Goal: Task Accomplishment & Management: Use online tool/utility

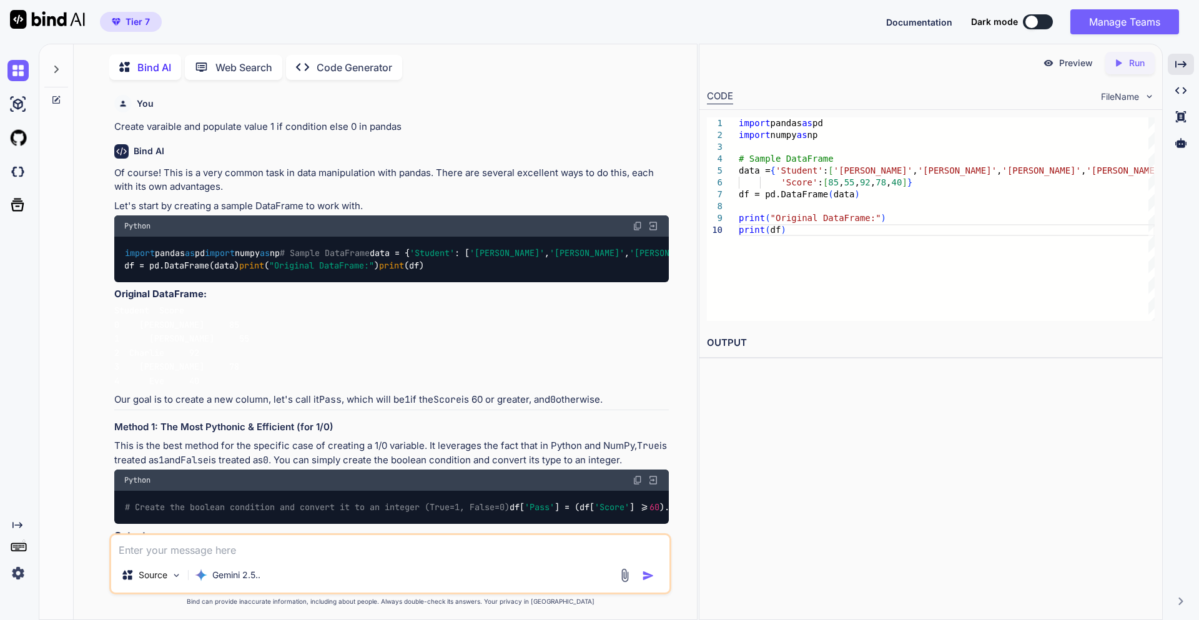
scroll to position [300, 0]
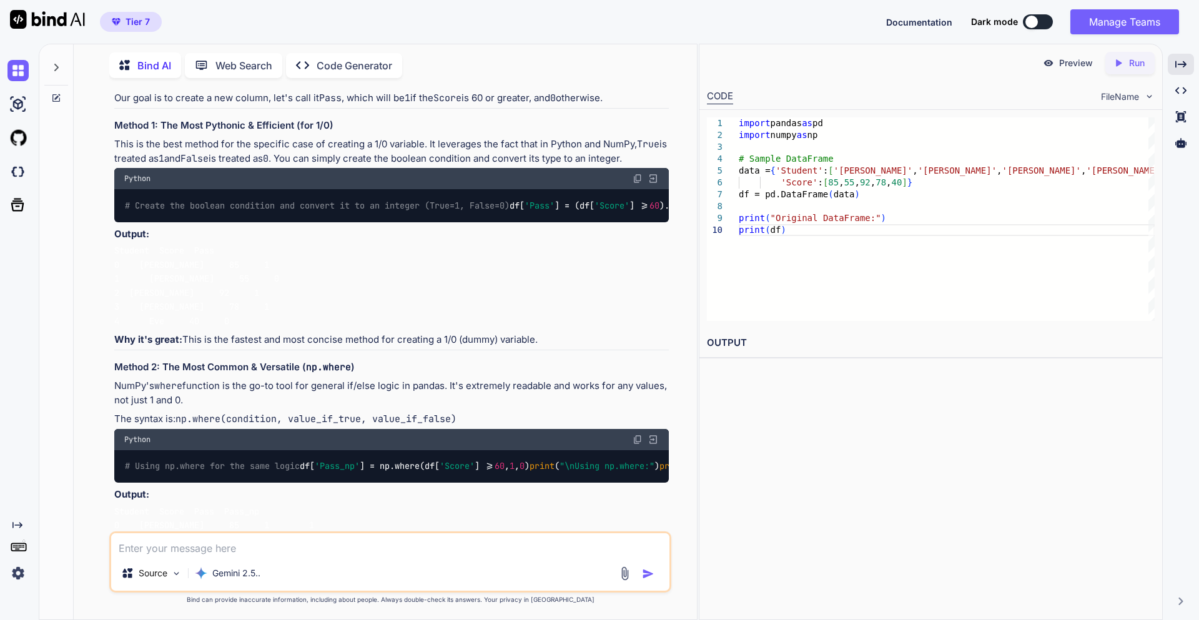
click at [266, 547] on textarea at bounding box center [390, 544] width 558 height 22
click at [58, 66] on icon at bounding box center [56, 67] width 10 height 10
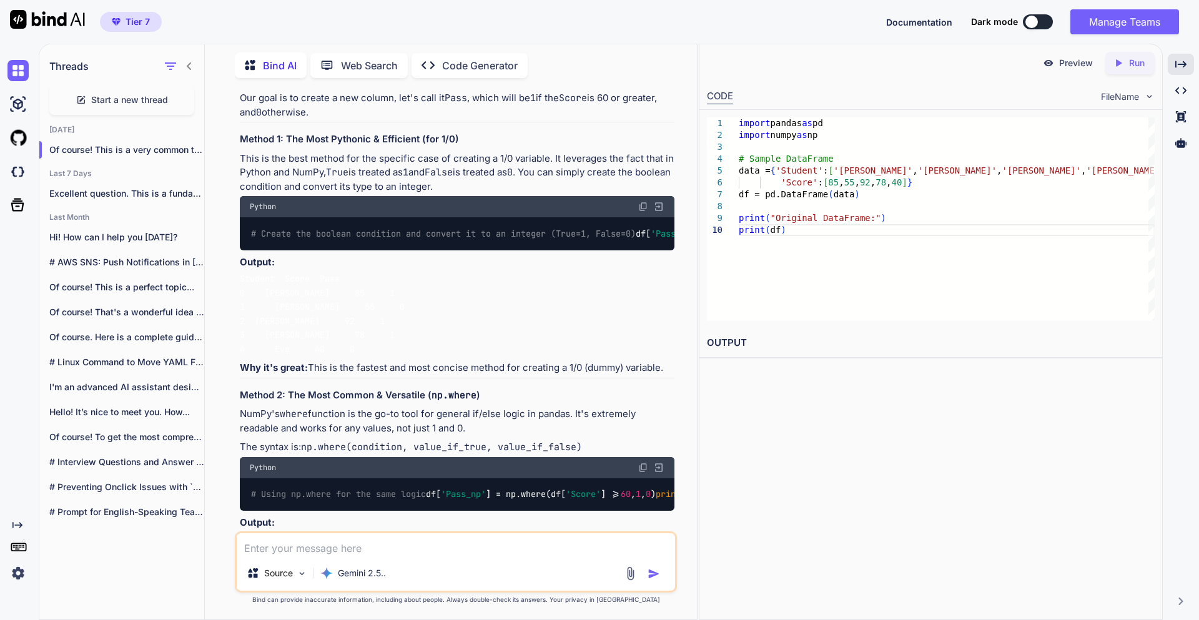
click at [108, 96] on span "Start a new thread" at bounding box center [129, 100] width 77 height 12
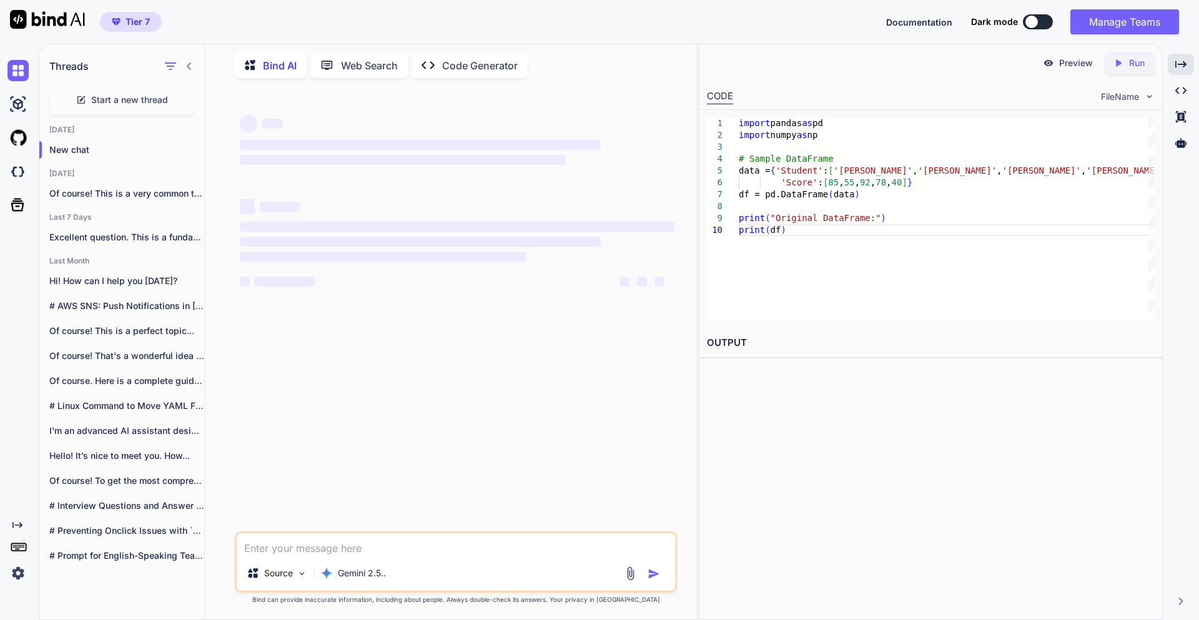
click at [378, 554] on textarea at bounding box center [456, 544] width 438 height 22
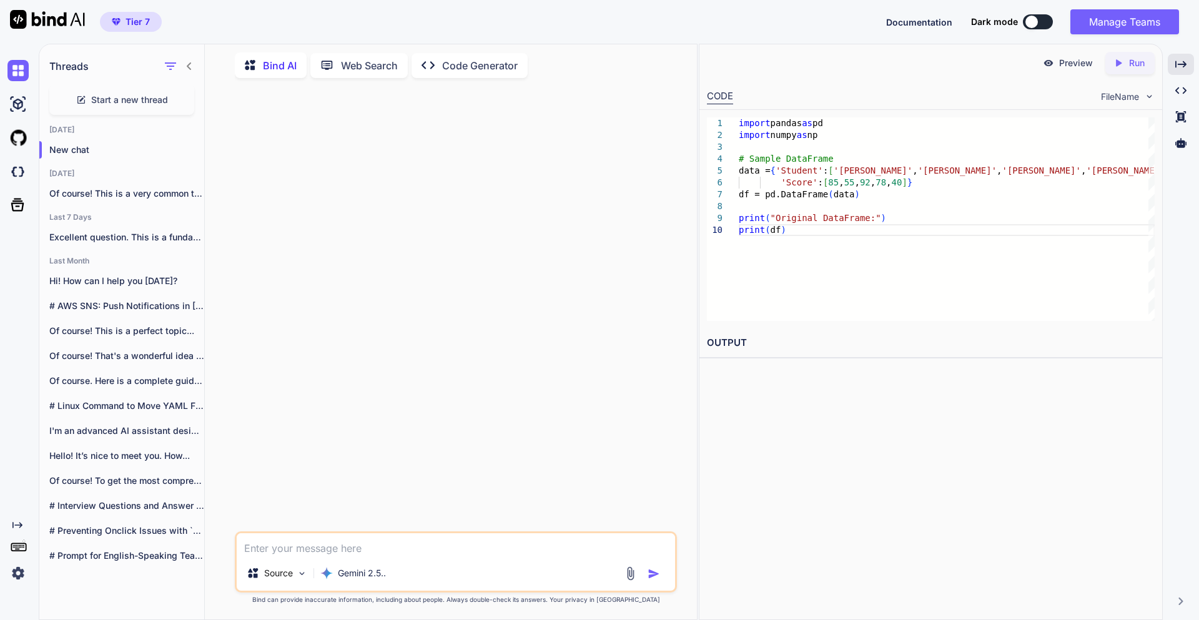
paste textarea "**Act as an expert resume writer and career coach specializing in creating ATS-…"
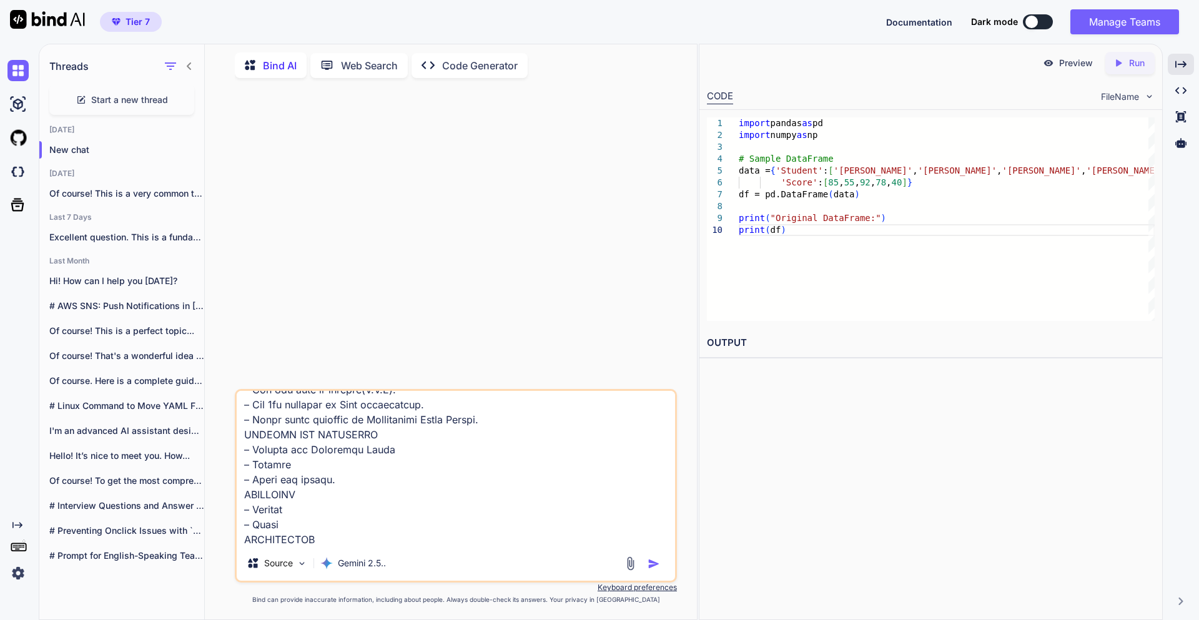
type textarea "**Act as an expert resume writer and career coach specializing in creating ATS-…"
click at [652, 567] on img "button" at bounding box center [654, 564] width 12 height 12
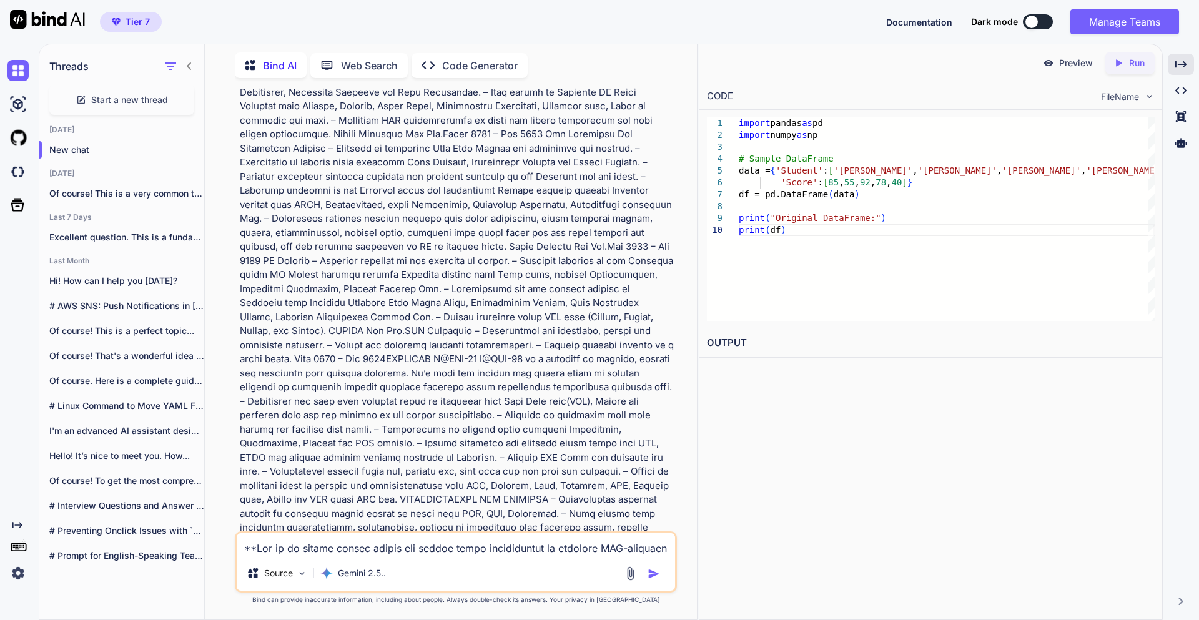
scroll to position [954, 0]
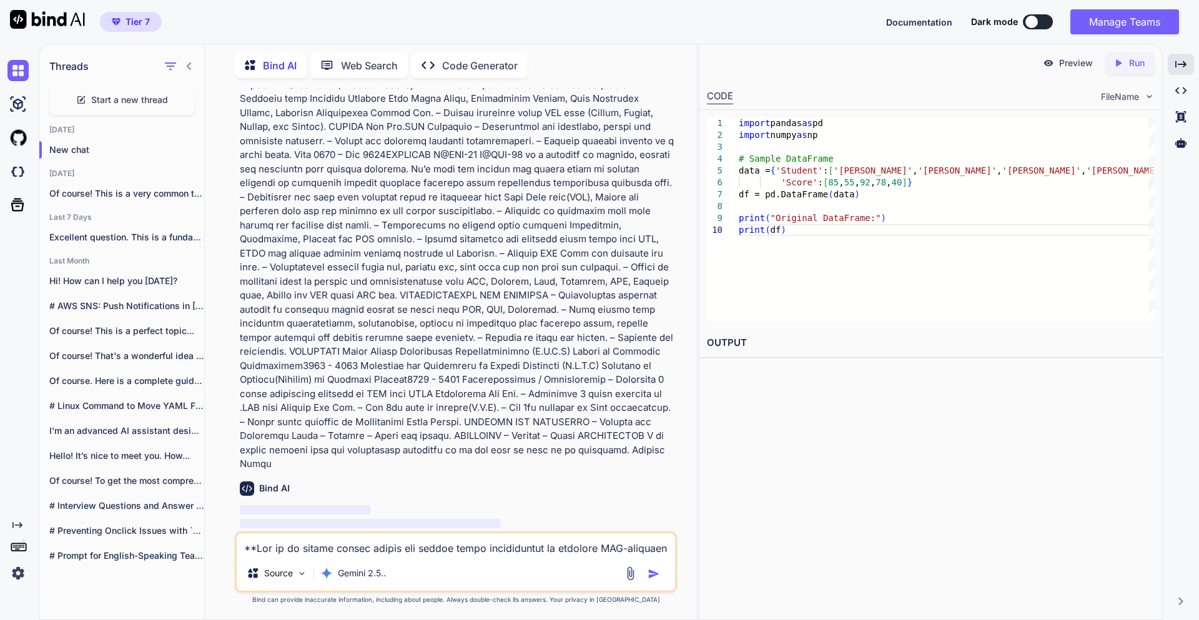
click at [189, 66] on icon at bounding box center [189, 65] width 4 height 7
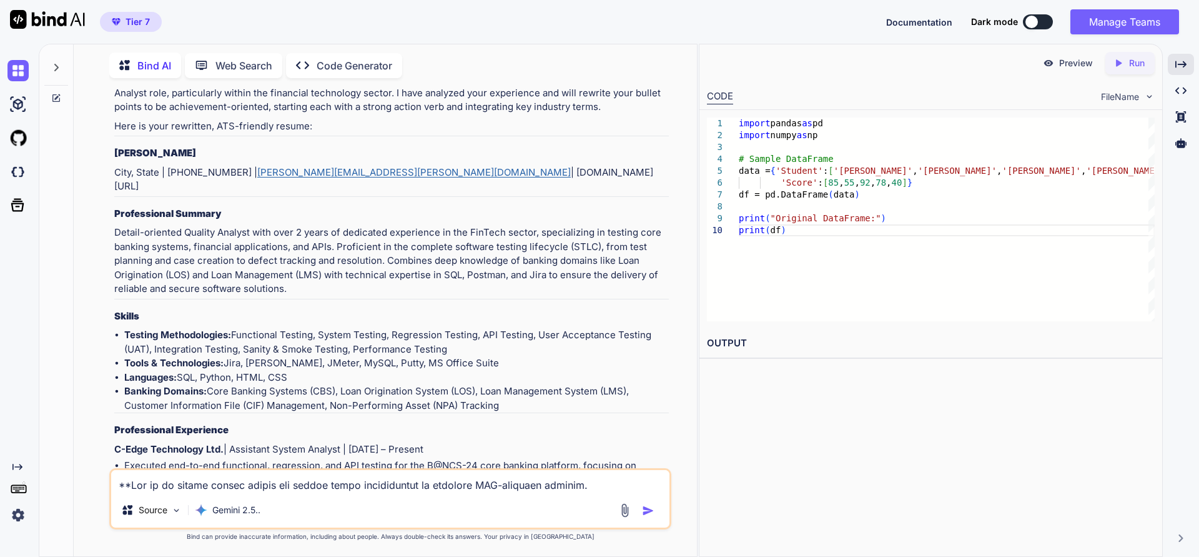
scroll to position [1129, 0]
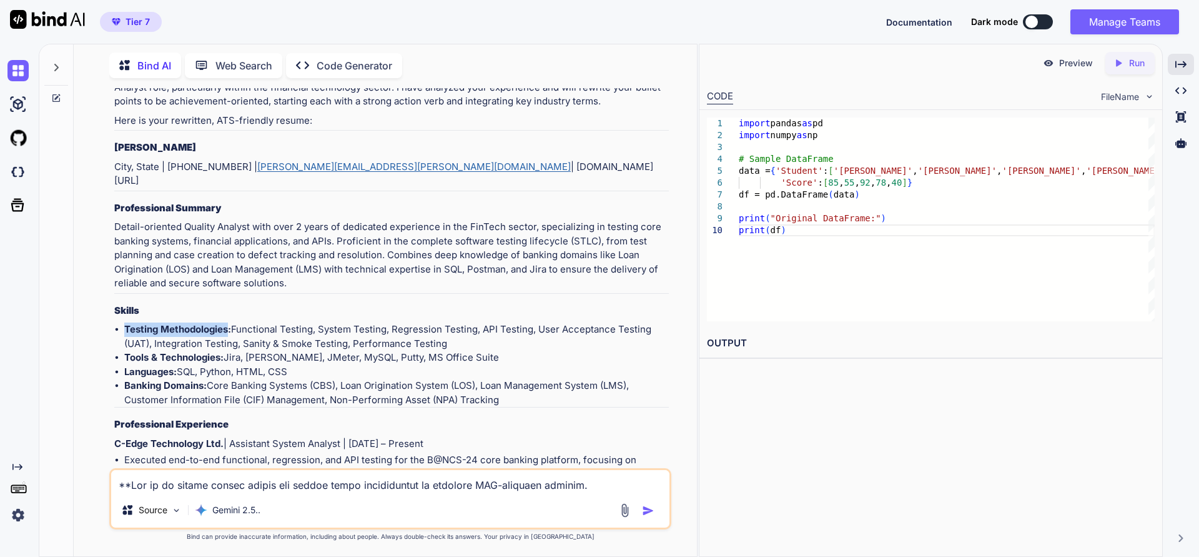
drag, startPoint x: 126, startPoint y: 304, endPoint x: 229, endPoint y: 299, distance: 103.2
click at [229, 323] on strong "Testing Methodologies:" at bounding box center [177, 329] width 107 height 12
copy strong "Testing Methodologies"
drag, startPoint x: 236, startPoint y: 301, endPoint x: 448, endPoint y: 319, distance: 212.5
click at [448, 322] on li "Testing Methodologies: Functional Testing, System Testing, Regression Testing, …" at bounding box center [396, 336] width 545 height 28
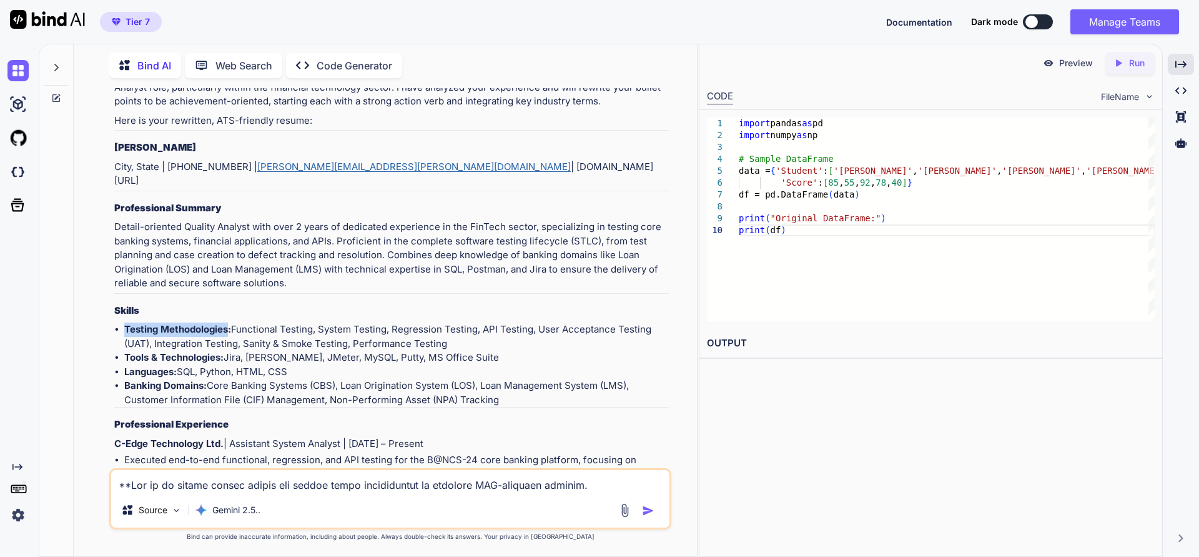
copy li "Functional Testing, System Testing, Regression Testing, API Testing, User Accep…"
click at [123, 330] on ul "Testing Methodologies: Functional Testing, System Testing, Regression Testing, …" at bounding box center [391, 364] width 555 height 84
drag, startPoint x: 124, startPoint y: 330, endPoint x: 222, endPoint y: 330, distance: 98.1
click at [222, 351] on strong "Tools & Technologies:" at bounding box center [173, 357] width 99 height 12
copy strong "Tools & Technologies"
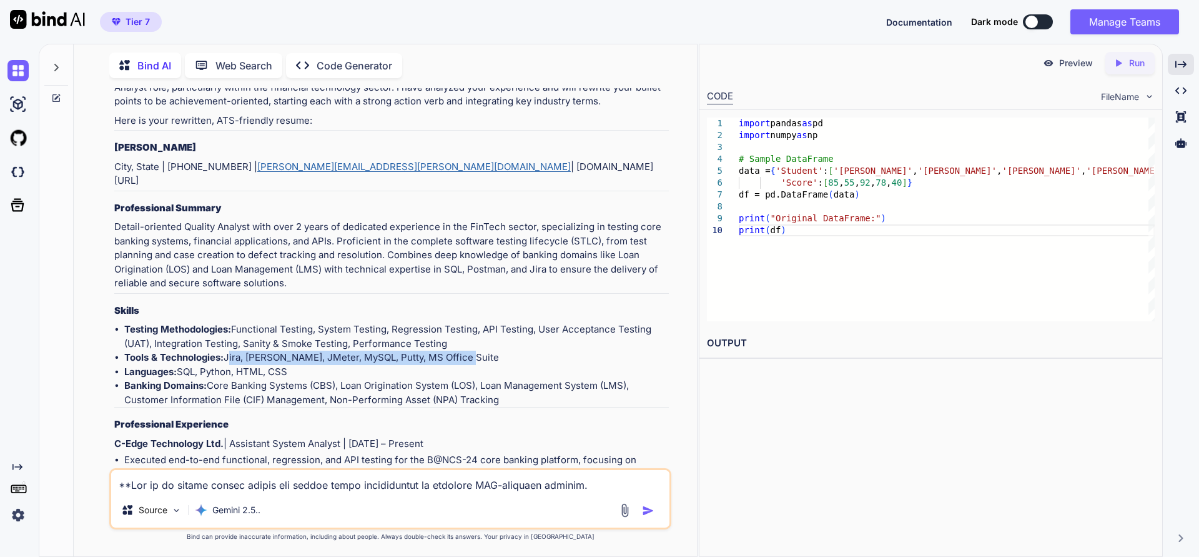
drag, startPoint x: 229, startPoint y: 329, endPoint x: 465, endPoint y: 327, distance: 236.7
click at [465, 350] on li "Tools & Technologies: Jira, [PERSON_NAME], JMeter, MySQL, Putty, MS Office Suite" at bounding box center [396, 357] width 545 height 14
copy li "Jira, [PERSON_NAME], JMeter, MySQL, Putty, MS Office Suite"
click at [150, 379] on strong "Banking Domains:" at bounding box center [165, 385] width 82 height 12
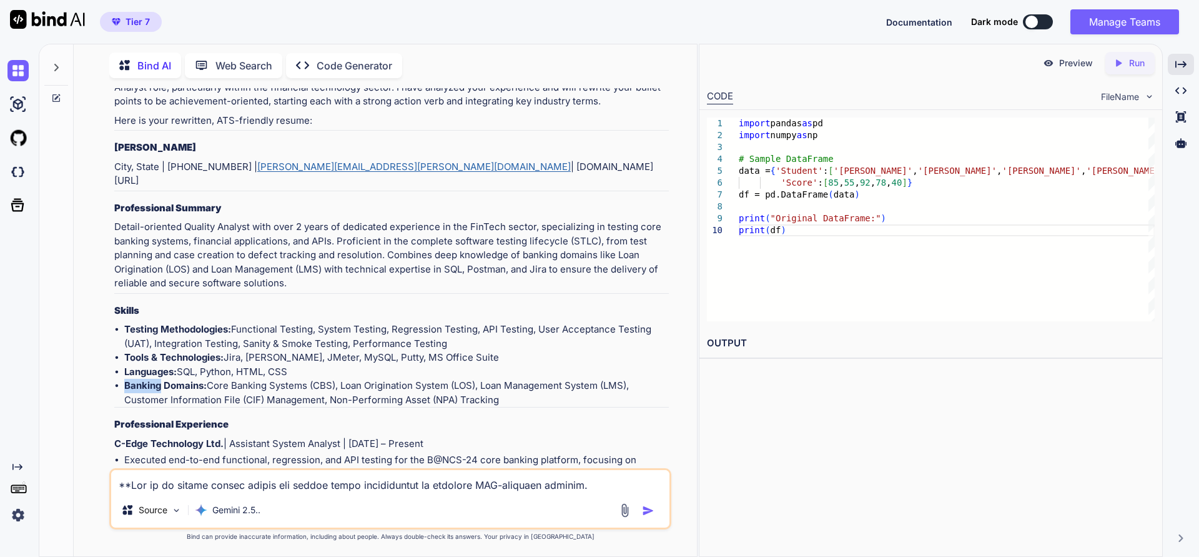
click at [150, 379] on strong "Banking Domains:" at bounding box center [165, 385] width 82 height 12
click at [126, 379] on strong "Banking Domains:" at bounding box center [165, 385] width 82 height 12
drag, startPoint x: 125, startPoint y: 360, endPoint x: 203, endPoint y: 358, distance: 78.1
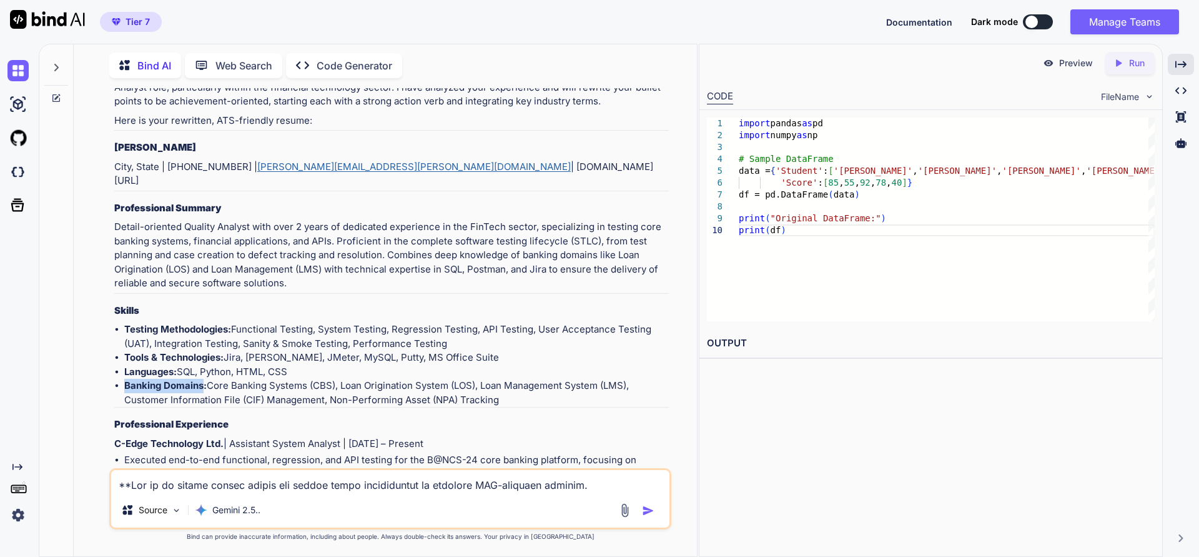
click at [203, 379] on strong "Banking Domains:" at bounding box center [165, 385] width 82 height 12
copy strong "Banking Domains"
drag, startPoint x: 212, startPoint y: 356, endPoint x: 498, endPoint y: 365, distance: 286.9
click at [498, 379] on li "Banking Domains: Core Banking Systems (CBS), Loan Origination System (LOS), Loa…" at bounding box center [396, 393] width 545 height 28
copy li "Core Banking Systems (CBS), Loan Origination System (LOS), Loan Management Syst…"
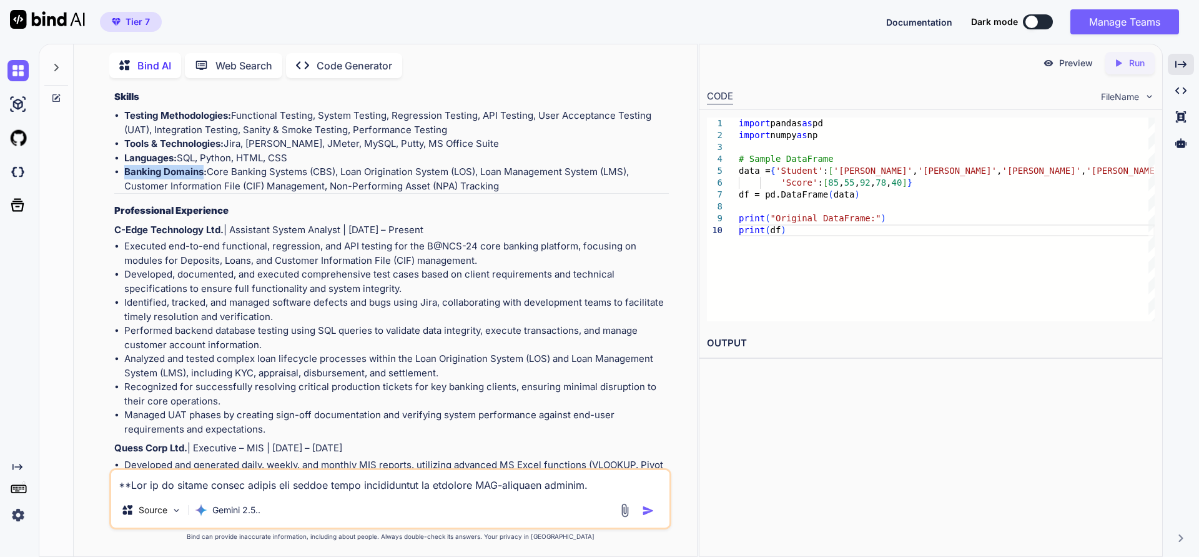
scroll to position [1642, 0]
